Goal: Navigation & Orientation: Find specific page/section

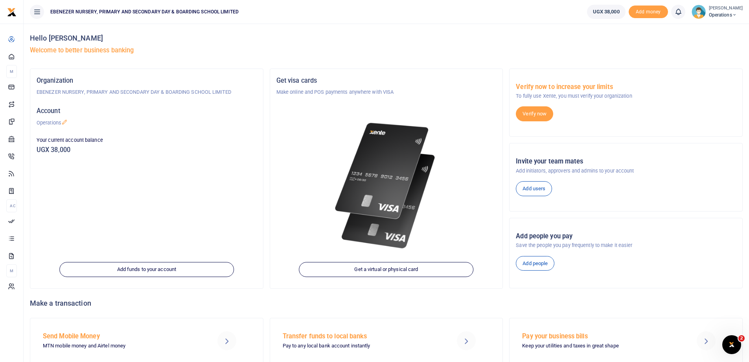
click at [66, 122] on icon at bounding box center [64, 122] width 6 height 6
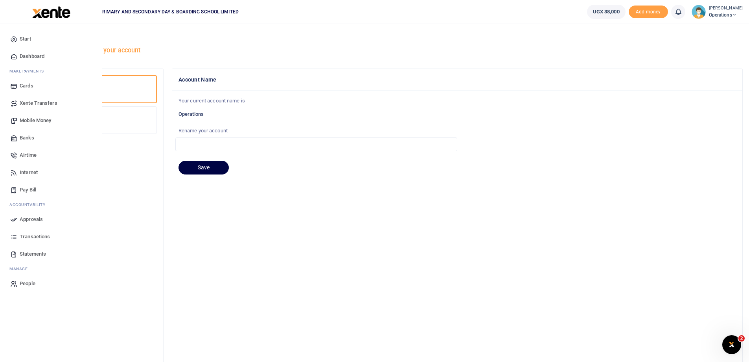
click at [33, 57] on span "Dashboard" at bounding box center [32, 56] width 25 height 8
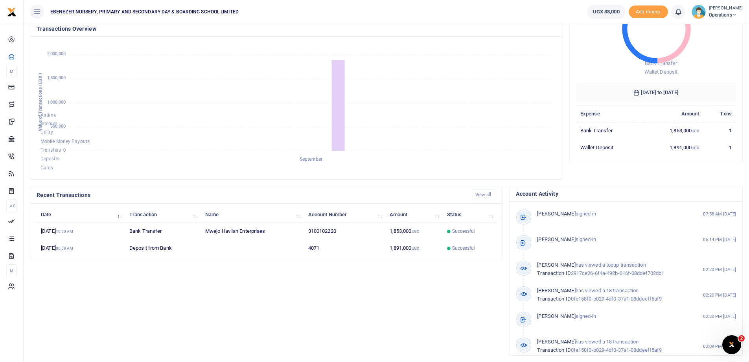
scroll to position [25, 0]
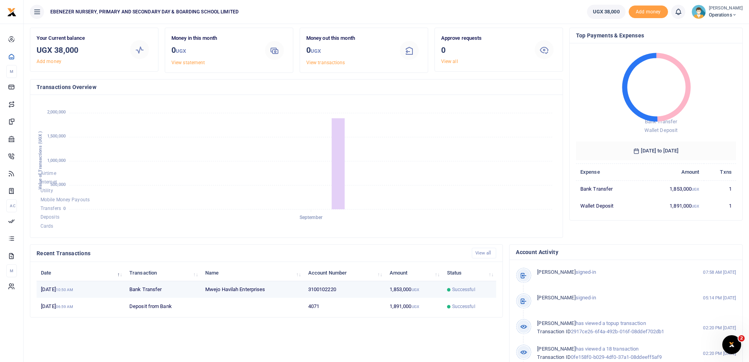
click at [67, 289] on td "26th Sep 2025 10:50 AM" at bounding box center [81, 289] width 89 height 17
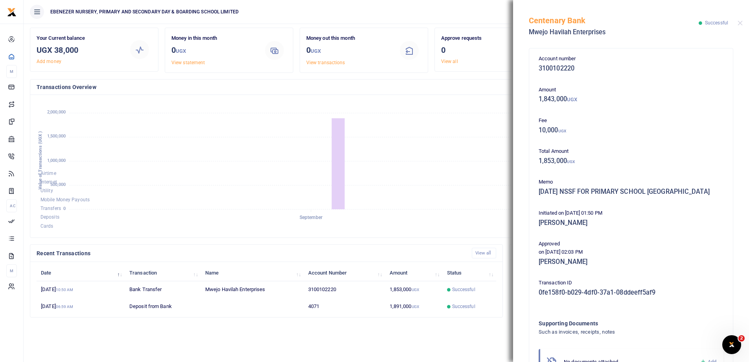
click at [423, 114] on foreignobject "Airtime Internet Utility Mobile Money Payouts Transfers Deposits Cards" at bounding box center [297, 166] width 520 height 130
click at [740, 23] on button "Close" at bounding box center [740, 22] width 5 height 5
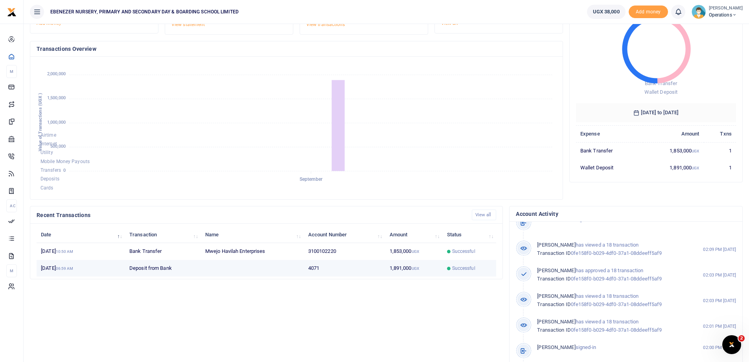
scroll to position [65, 0]
